Goal: Navigation & Orientation: Find specific page/section

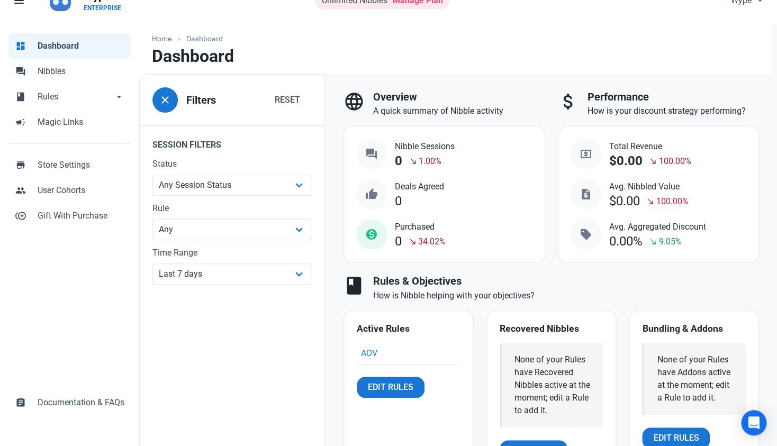
scroll to position [26, 0]
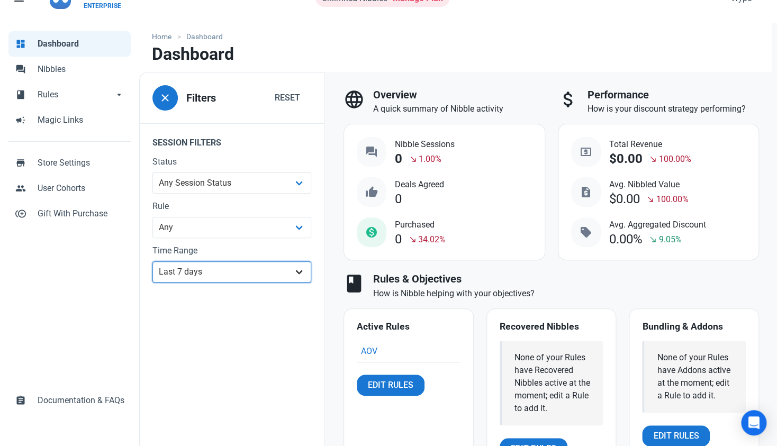
click at [252, 276] on select "All Time Last day Last 7 days Last 30 days Last 90 days Last 180 days Last 365 …" at bounding box center [231, 272] width 159 height 21
click at [152, 283] on select "All Time Last day Last 7 days Last 30 days Last 90 days Last 180 days Last 365 …" at bounding box center [231, 272] width 159 height 21
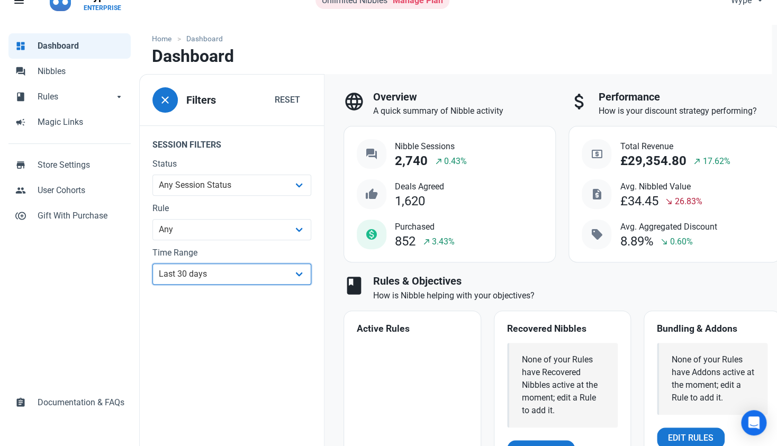
scroll to position [29, 0]
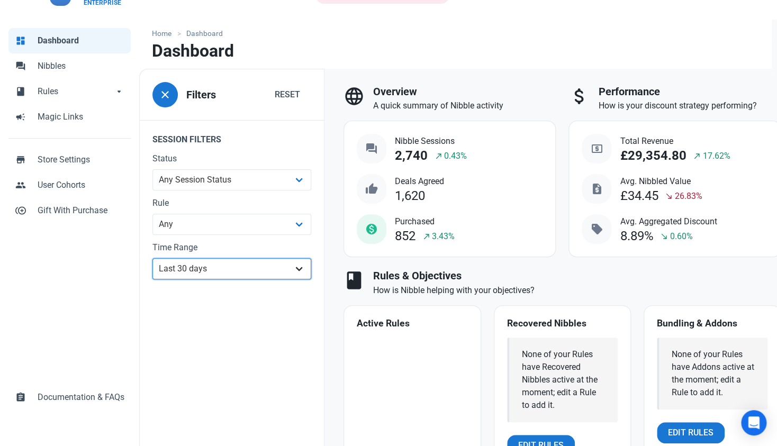
click at [299, 272] on select "All Time Last day Last 7 days Last 30 days Last 90 days Last 180 days Last 365 …" at bounding box center [231, 268] width 159 height 21
select select "7d"
click at [152, 280] on select "All Time Last day Last 7 days Last 30 days Last 90 days Last 180 days Last 365 …" at bounding box center [231, 268] width 159 height 21
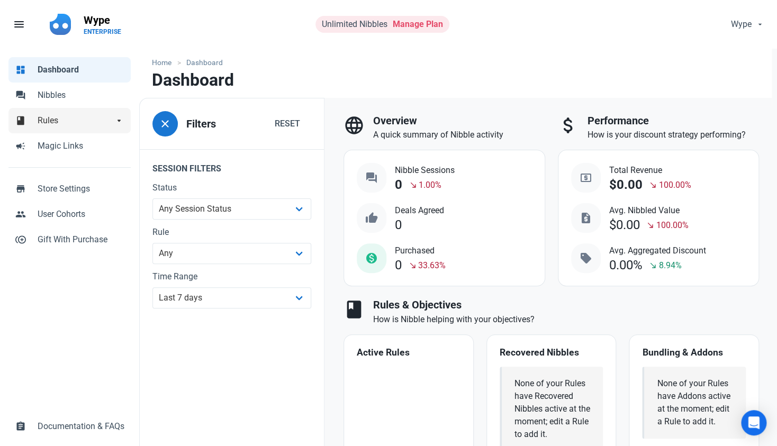
click at [68, 118] on span "Rules" at bounding box center [76, 120] width 76 height 13
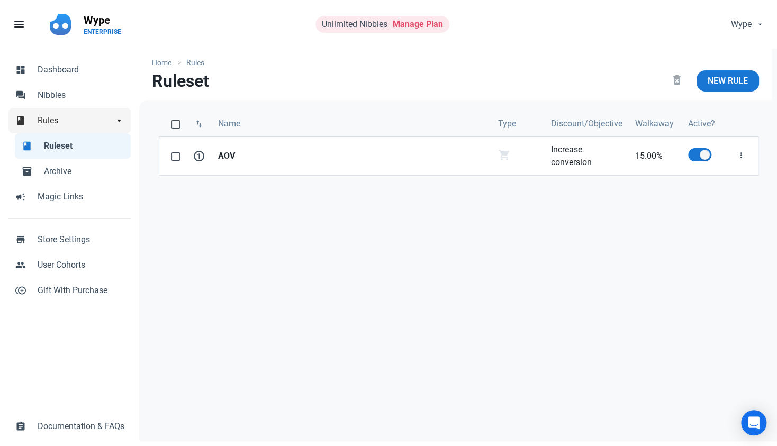
click at [112, 118] on span "Rules" at bounding box center [76, 120] width 76 height 13
click at [72, 102] on link "forum Nibbles" at bounding box center [69, 95] width 122 height 25
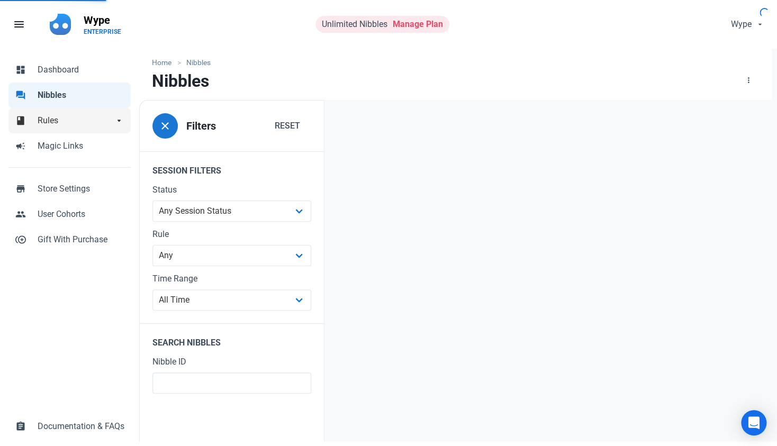
click at [76, 120] on span "Rules" at bounding box center [76, 120] width 76 height 13
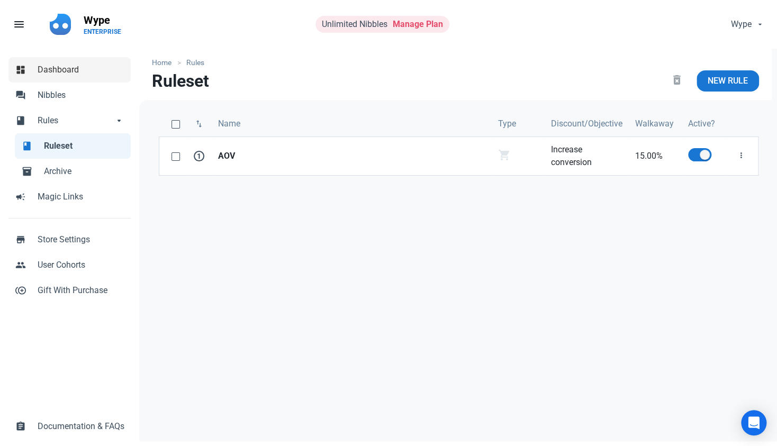
click at [80, 72] on span "Dashboard" at bounding box center [81, 70] width 87 height 13
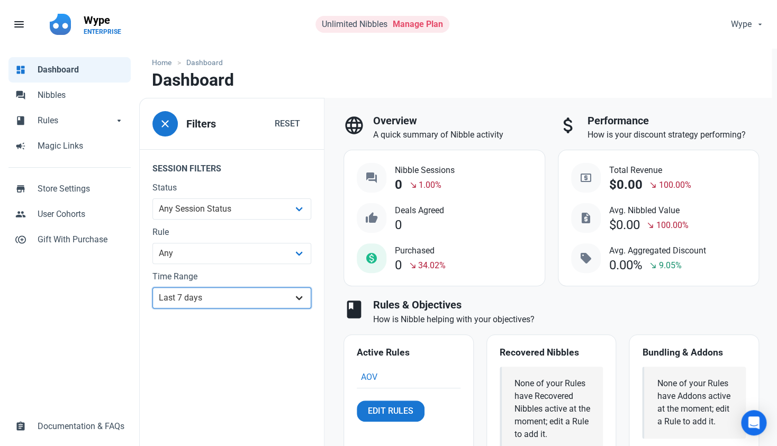
click at [288, 290] on select "All Time Last day Last 7 days Last 30 days Last 90 days Last 180 days Last 365 …" at bounding box center [231, 297] width 159 height 21
click at [298, 292] on select "All Time Last day Last 7 days Last 30 days Last 90 days Last 180 days Last 365 …" at bounding box center [231, 297] width 159 height 21
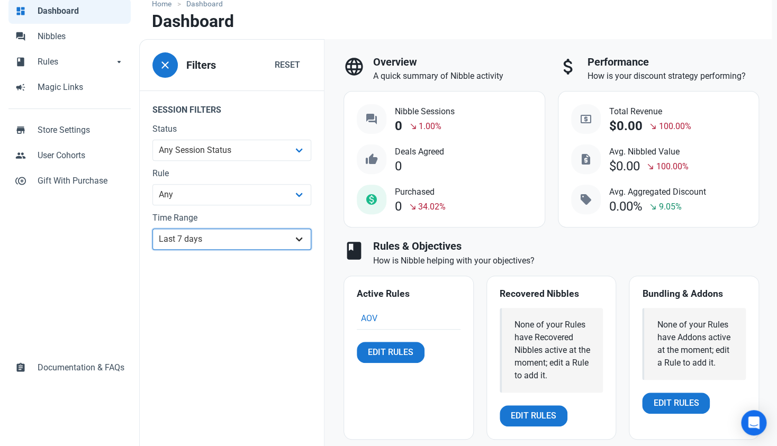
scroll to position [59, 0]
click at [289, 245] on select "All Time Last day Last 7 days Last 30 days Last 90 days Last 180 days Last 365 …" at bounding box center [231, 238] width 159 height 21
select select "90d"
click at [152, 249] on select "All Time Last day Last 7 days Last 30 days Last 90 days Last 180 days Last 365 …" at bounding box center [231, 238] width 159 height 21
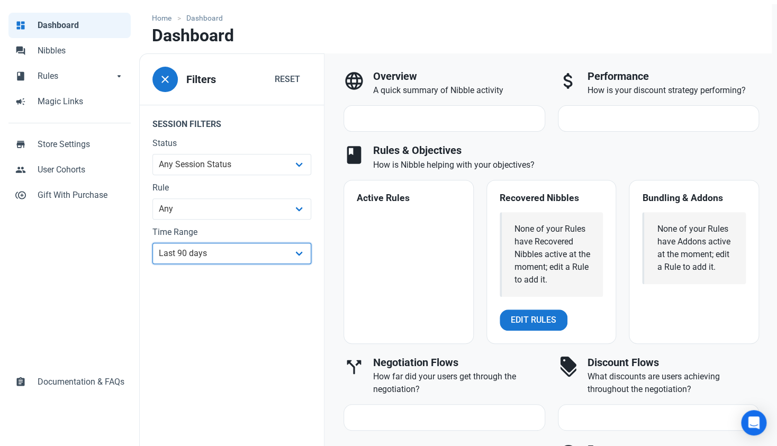
scroll to position [45, 0]
